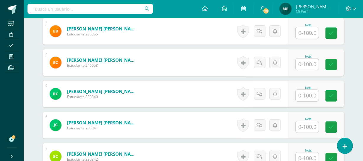
scroll to position [251, 0]
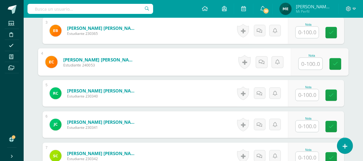
click at [305, 65] on input "text" at bounding box center [311, 64] width 24 height 12
type input "84"
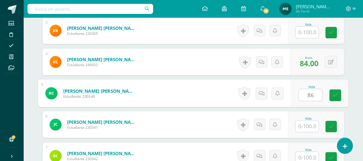
type input "86"
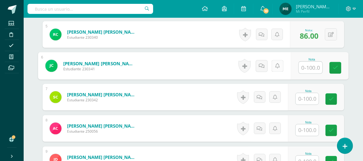
scroll to position [312, 0]
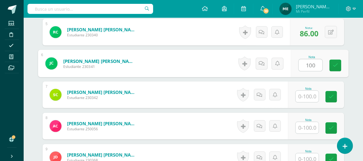
type input "100"
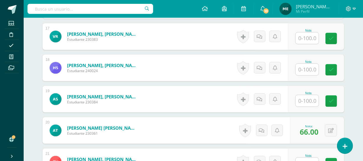
scroll to position [682, 0]
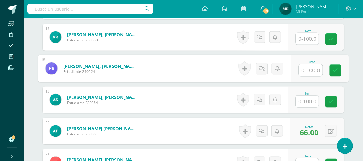
click at [309, 72] on input "text" at bounding box center [311, 70] width 24 height 12
type input "67"
click at [338, 68] on link at bounding box center [335, 71] width 12 height 12
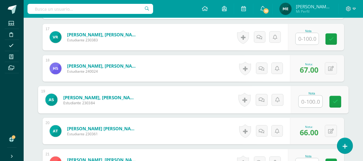
click at [304, 102] on input "text" at bounding box center [311, 102] width 24 height 12
type input "53"
click at [262, 100] on icon at bounding box center [262, 99] width 6 height 5
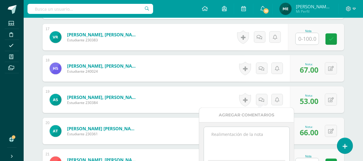
click at [237, 134] on textarea at bounding box center [246, 142] width 85 height 30
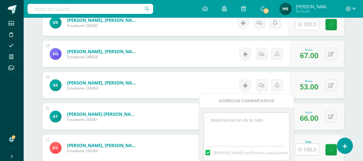
scroll to position [729, 0]
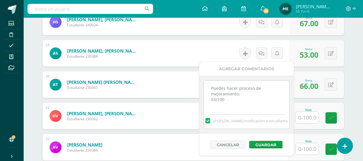
click at [244, 95] on textarea "Puedes hacer proceso de mejoramiento. 53/100" at bounding box center [246, 96] width 85 height 30
click at [253, 98] on textarea "Puedes hacer proceso de mejoramiento. Mañana te devuelvo tu trabajo y puedes co…" at bounding box center [246, 96] width 85 height 30
type textarea "Puedes hacer proceso de mejoramiento. Mañana te devuelvo tu trabajo y puedes co…"
click at [270, 142] on button "Guardar" at bounding box center [265, 145] width 33 height 8
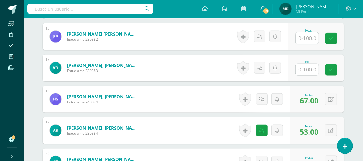
scroll to position [651, 0]
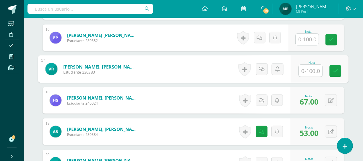
click at [310, 69] on input "text" at bounding box center [311, 71] width 24 height 12
type input "73"
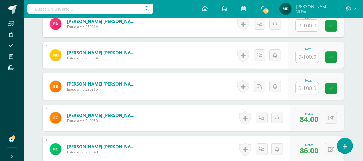
scroll to position [194, 0]
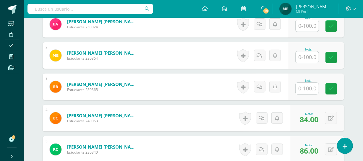
click at [307, 58] on input "text" at bounding box center [306, 57] width 23 height 12
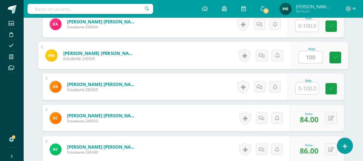
type input "100"
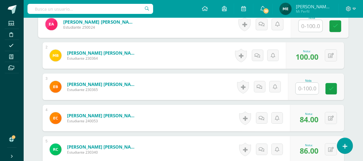
click at [310, 23] on input "text" at bounding box center [311, 26] width 24 height 12
type input "89"
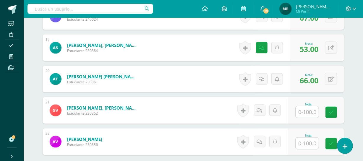
scroll to position [796, 0]
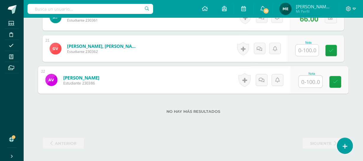
click at [306, 80] on input "text" at bounding box center [311, 82] width 24 height 12
type input "63"
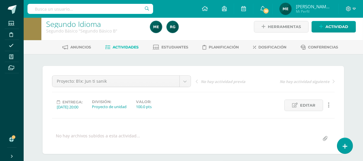
scroll to position [0, 0]
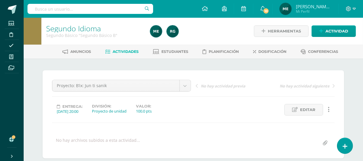
click at [326, 10] on span "Mi Perfil" at bounding box center [313, 11] width 35 height 5
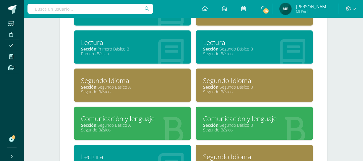
scroll to position [343, 0]
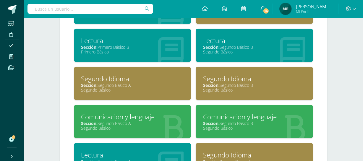
click at [126, 83] on div "Sección: Segundo Básico A" at bounding box center [132, 85] width 103 height 6
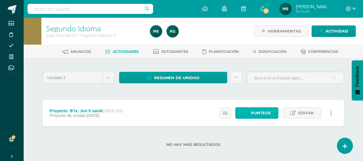
click at [257, 111] on span "Punteos" at bounding box center [261, 113] width 20 height 11
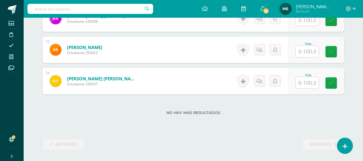
scroll to position [859, 0]
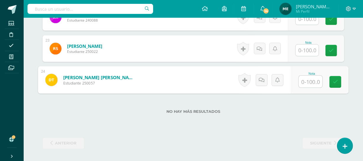
click at [306, 81] on input "text" at bounding box center [311, 82] width 24 height 12
type input "69"
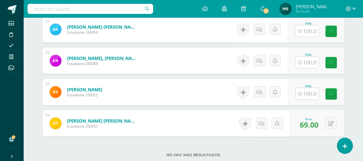
scroll to position [815, 0]
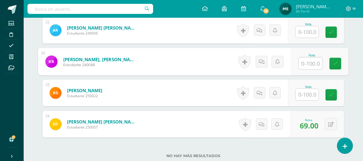
click at [311, 60] on input "text" at bounding box center [311, 64] width 24 height 12
type input "64"
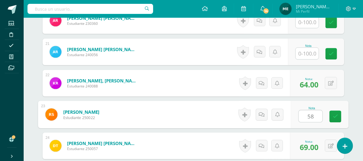
scroll to position [793, 0]
type input "58"
click at [264, 115] on icon at bounding box center [262, 114] width 6 height 5
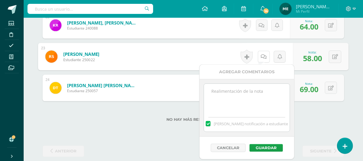
scroll to position [851, 0]
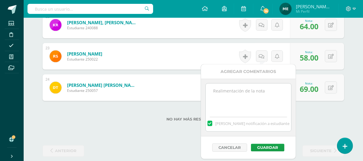
click at [239, 96] on textarea at bounding box center [248, 99] width 85 height 30
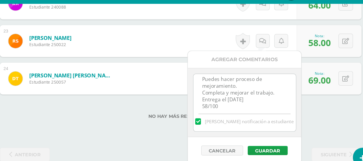
scroll to position [859, 0]
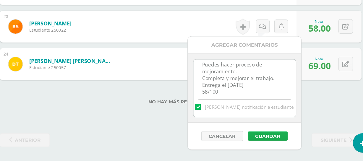
type textarea "Puedes hacer proceso de mejoramiento. Completa y mejorar el trabajo. Entrega el…"
click at [269, 138] on button "Guardar" at bounding box center [265, 140] width 33 height 8
